Goal: Find specific page/section: Find specific page/section

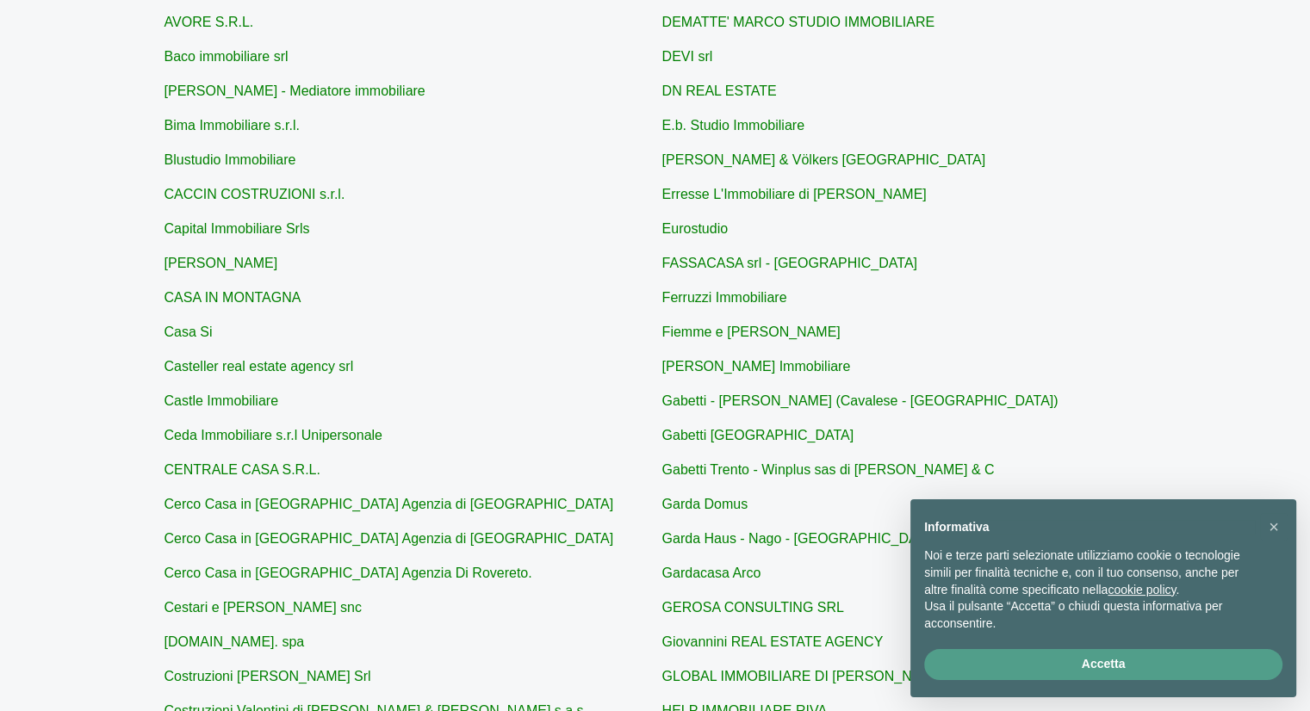
scroll to position [354, 0]
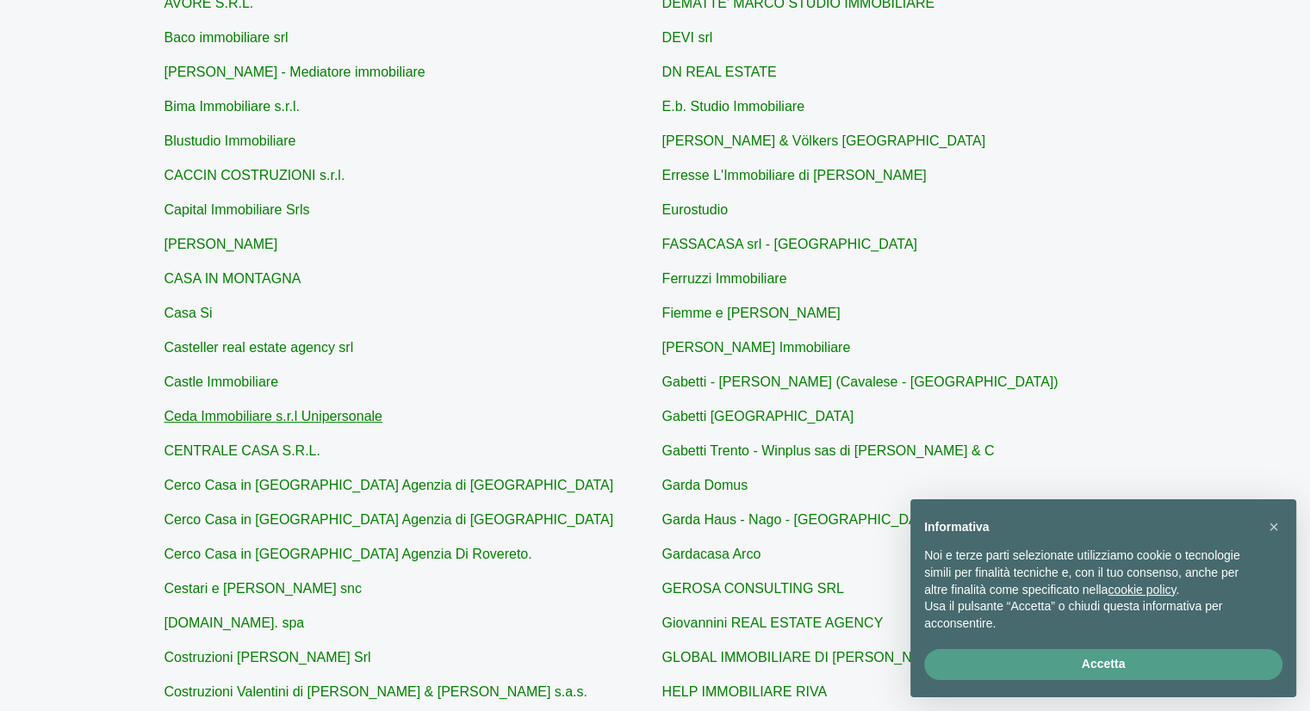
click at [308, 412] on link "Ceda Immobiliare s.r.l Unipersonale" at bounding box center [273, 416] width 218 height 15
type input "Ceda Immobiliare s.r.l Unipersonale"
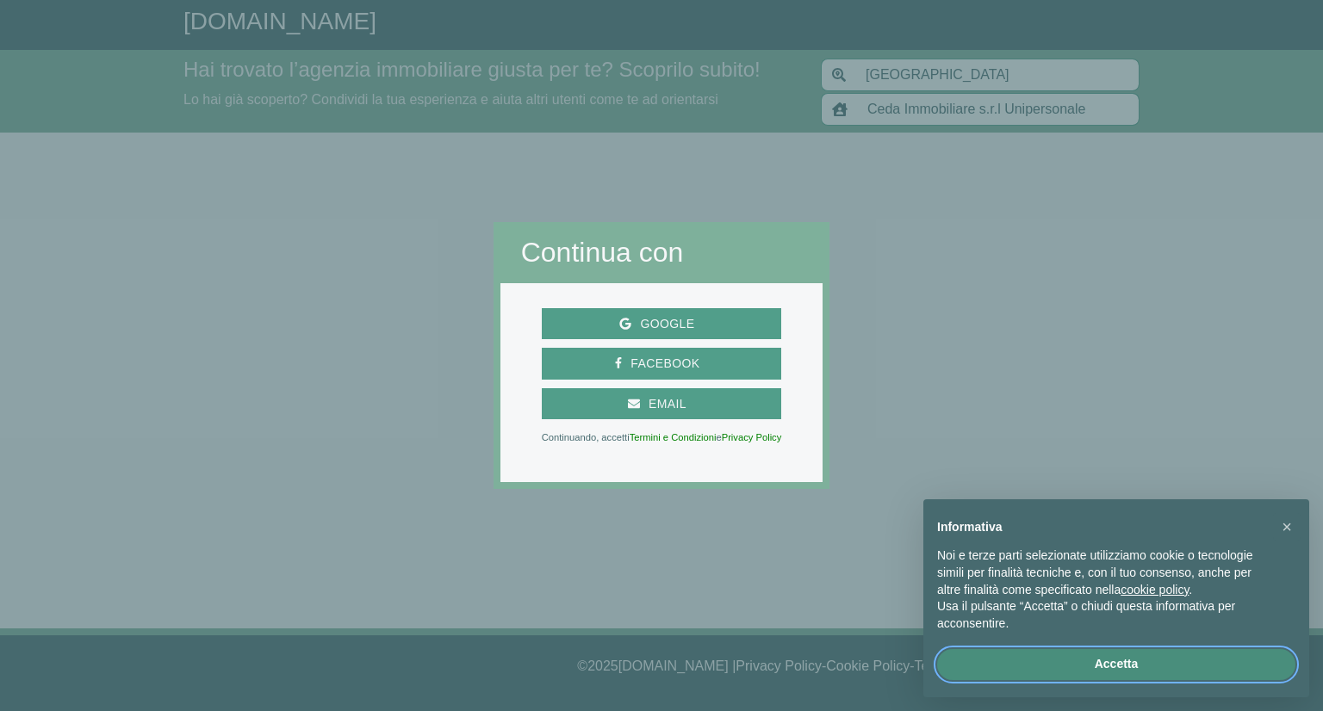
click at [1136, 669] on button "Accetta" at bounding box center [1116, 664] width 358 height 31
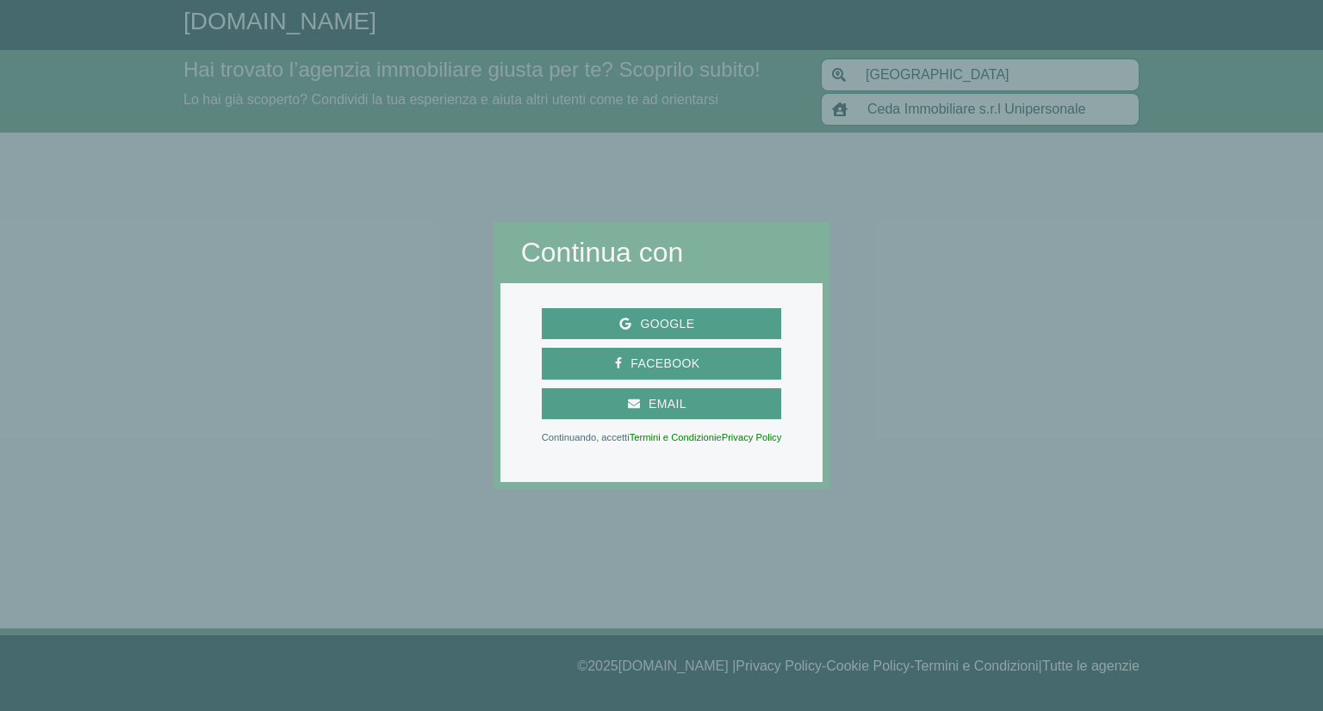
click at [858, 97] on div at bounding box center [1075, 355] width 493 height 711
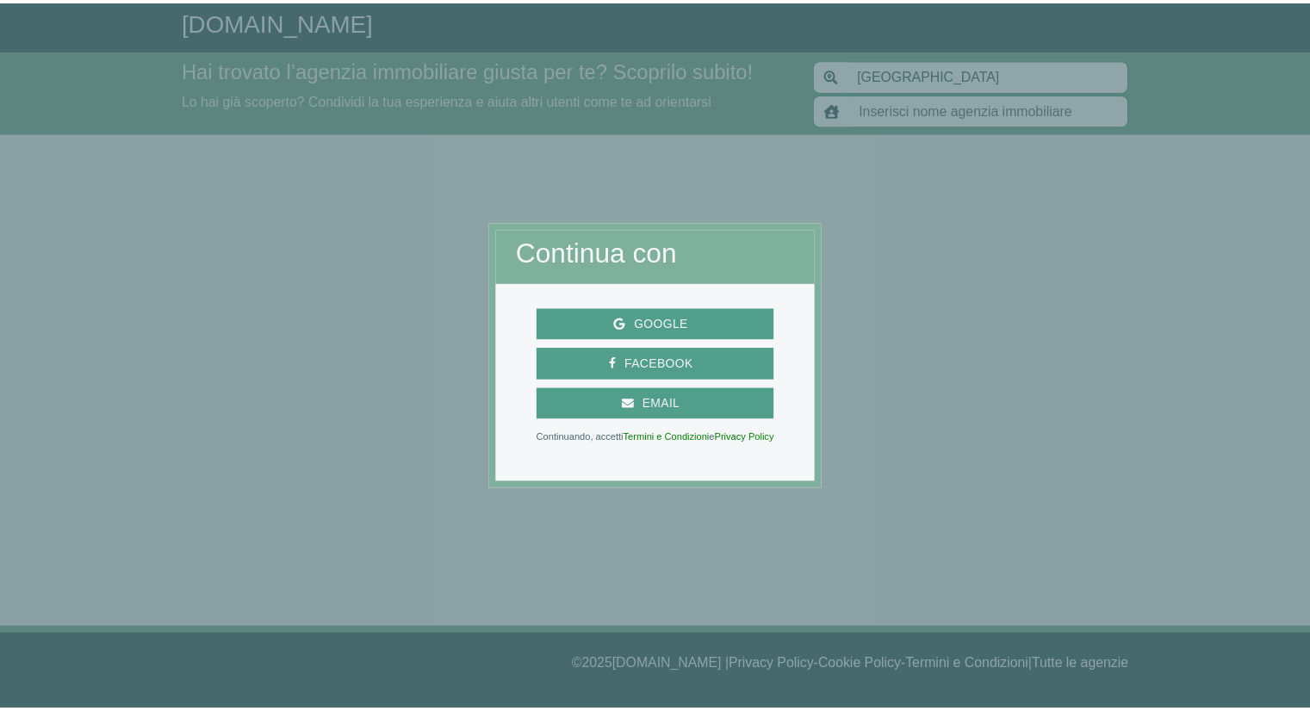
scroll to position [354, 0]
